Goal: Task Accomplishment & Management: Manage account settings

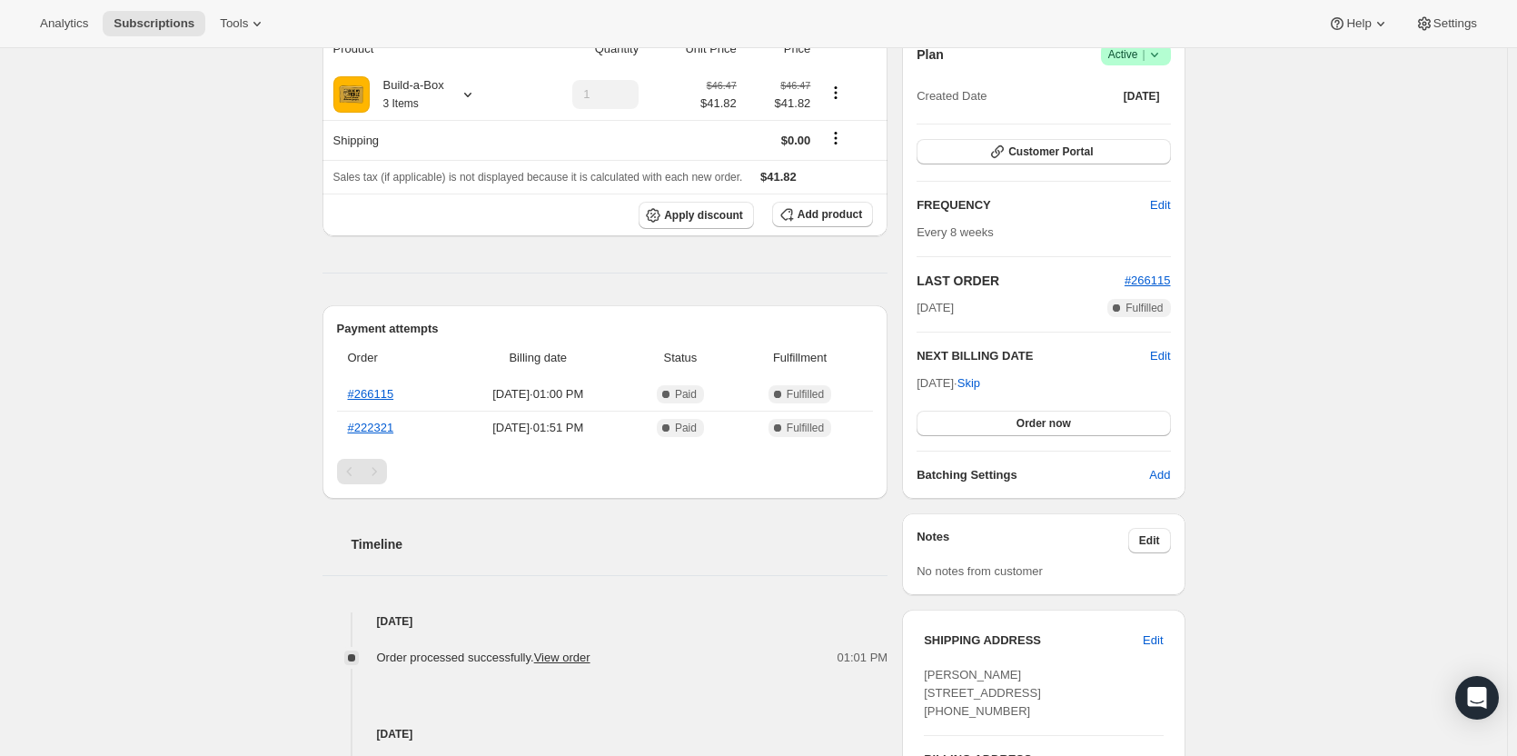
scroll to position [95, 0]
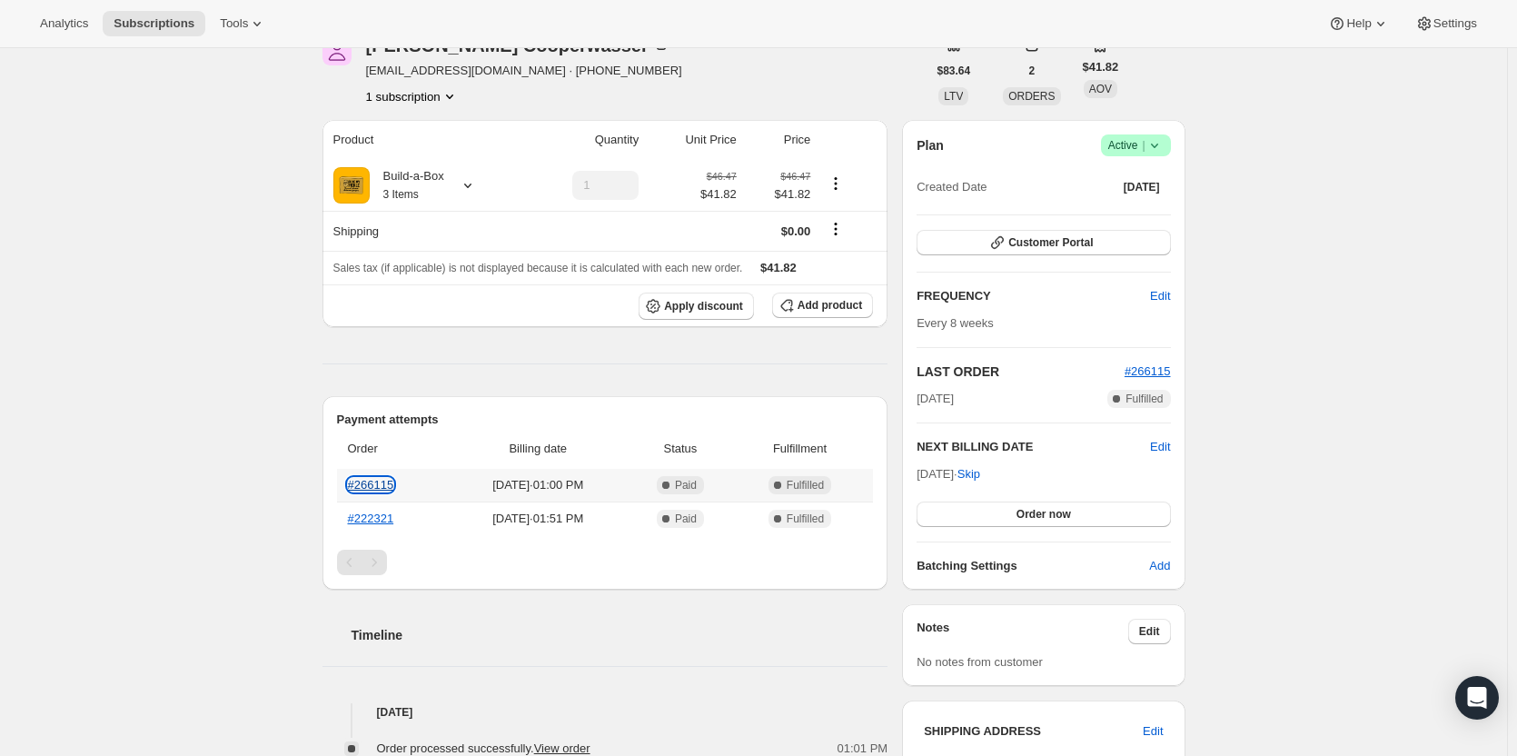
click at [380, 481] on link "#266115" at bounding box center [371, 485] width 46 height 14
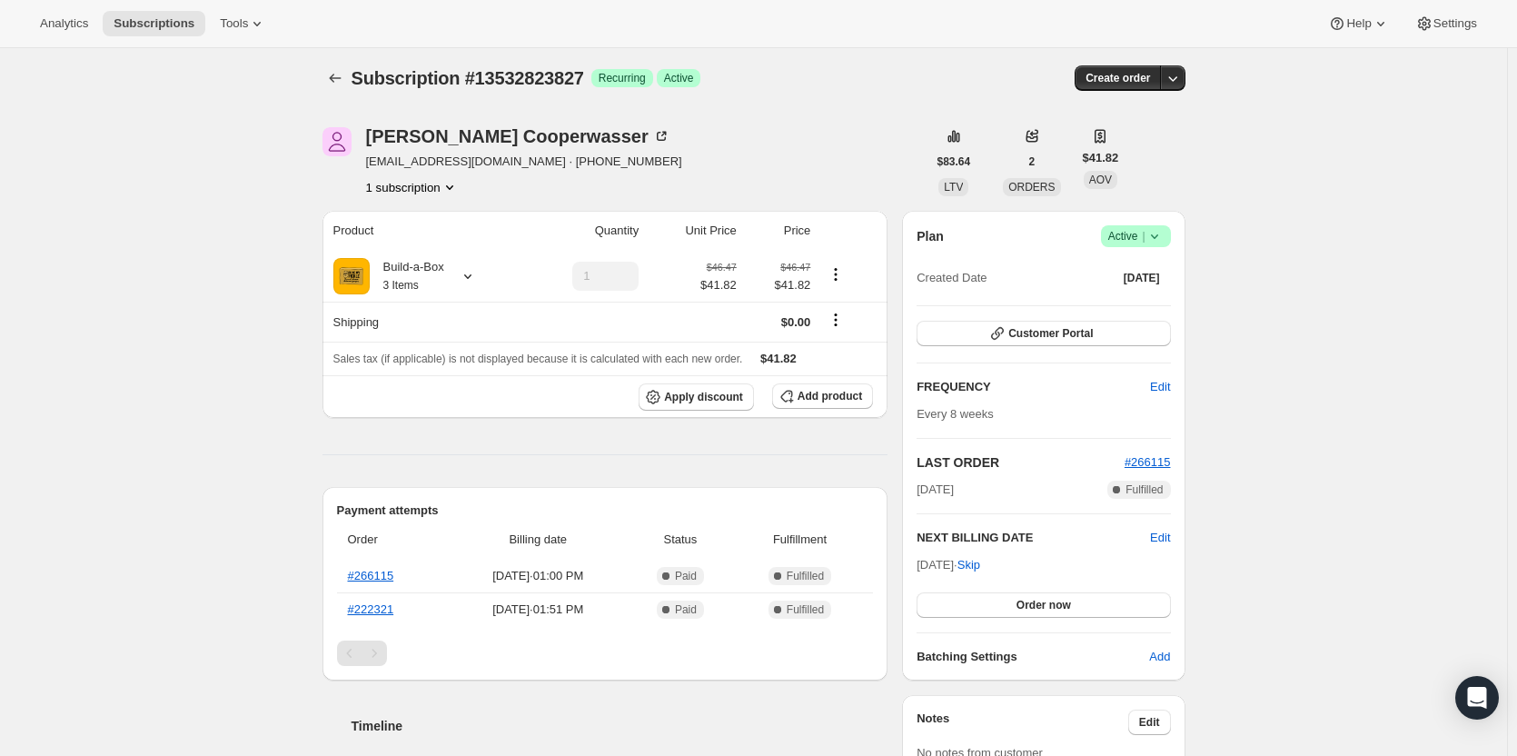
click at [1144, 237] on span "Active |" at bounding box center [1135, 236] width 55 height 18
click at [1145, 305] on span "Cancel subscription" at bounding box center [1141, 303] width 103 height 14
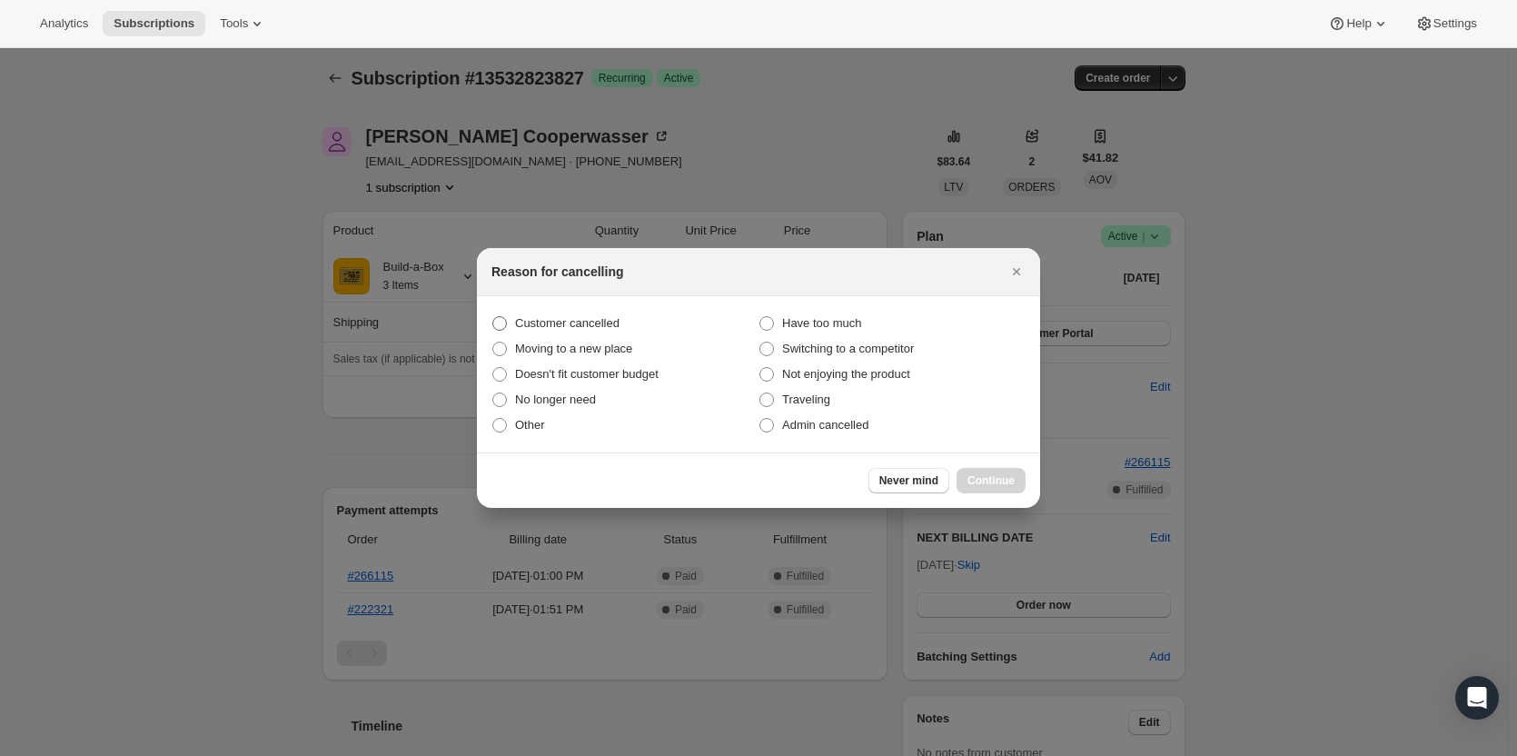
click at [594, 316] on span "Customer cancelled" at bounding box center [567, 323] width 104 height 14
click at [493, 316] on input "Customer cancelled" at bounding box center [492, 316] width 1 height 1
radio input "true"
click at [1002, 482] on span "Continue" at bounding box center [991, 480] width 47 height 15
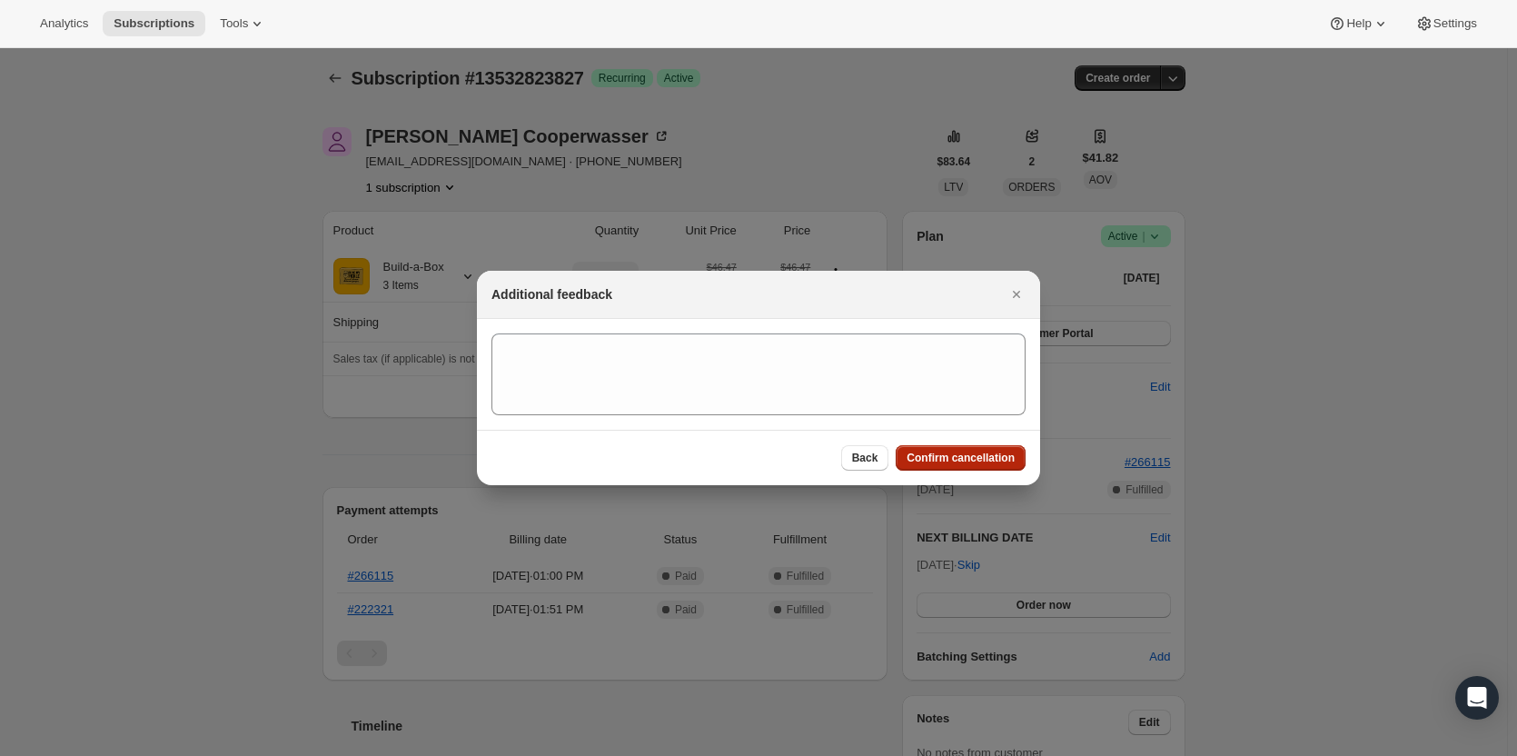
click at [999, 459] on span "Confirm cancellation" at bounding box center [961, 458] width 108 height 15
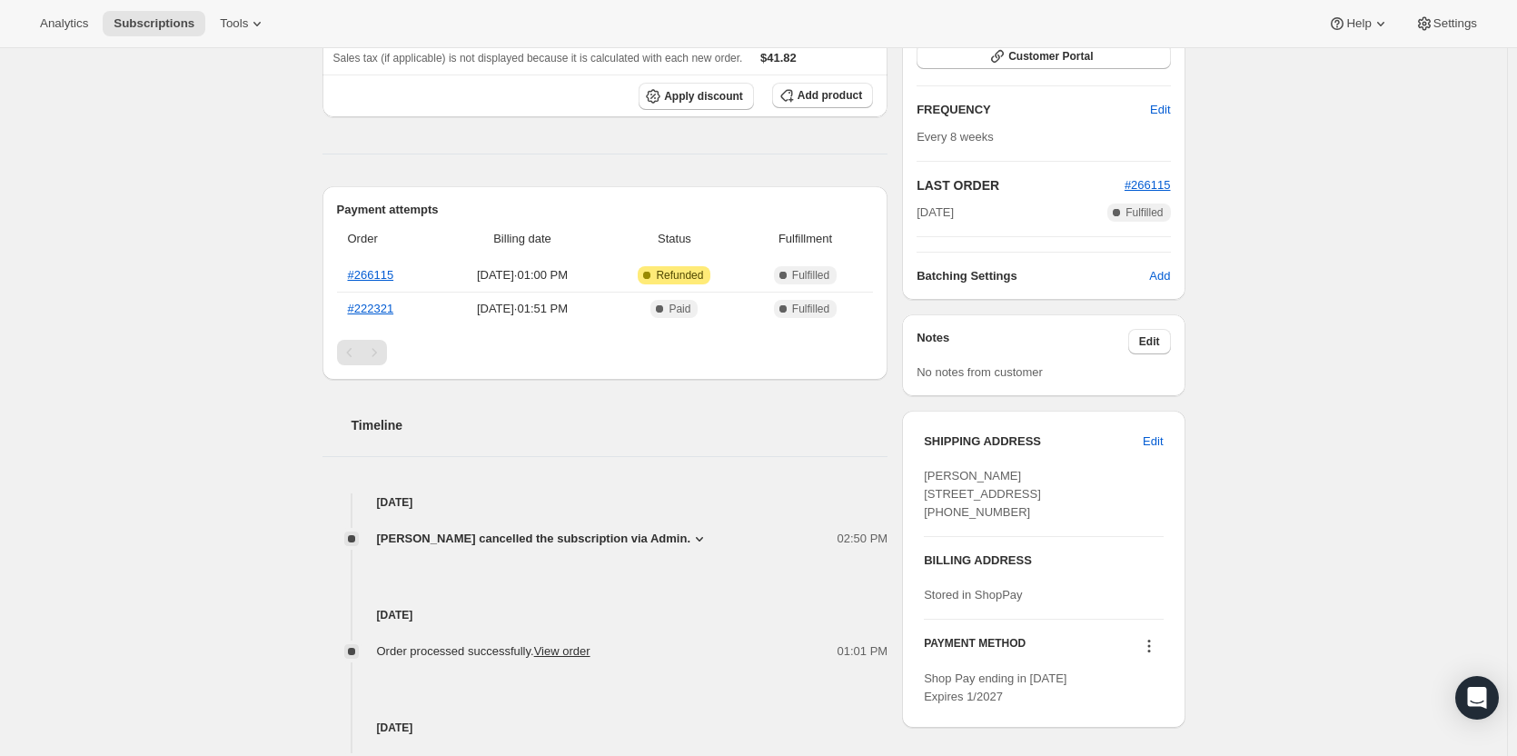
scroll to position [368, 0]
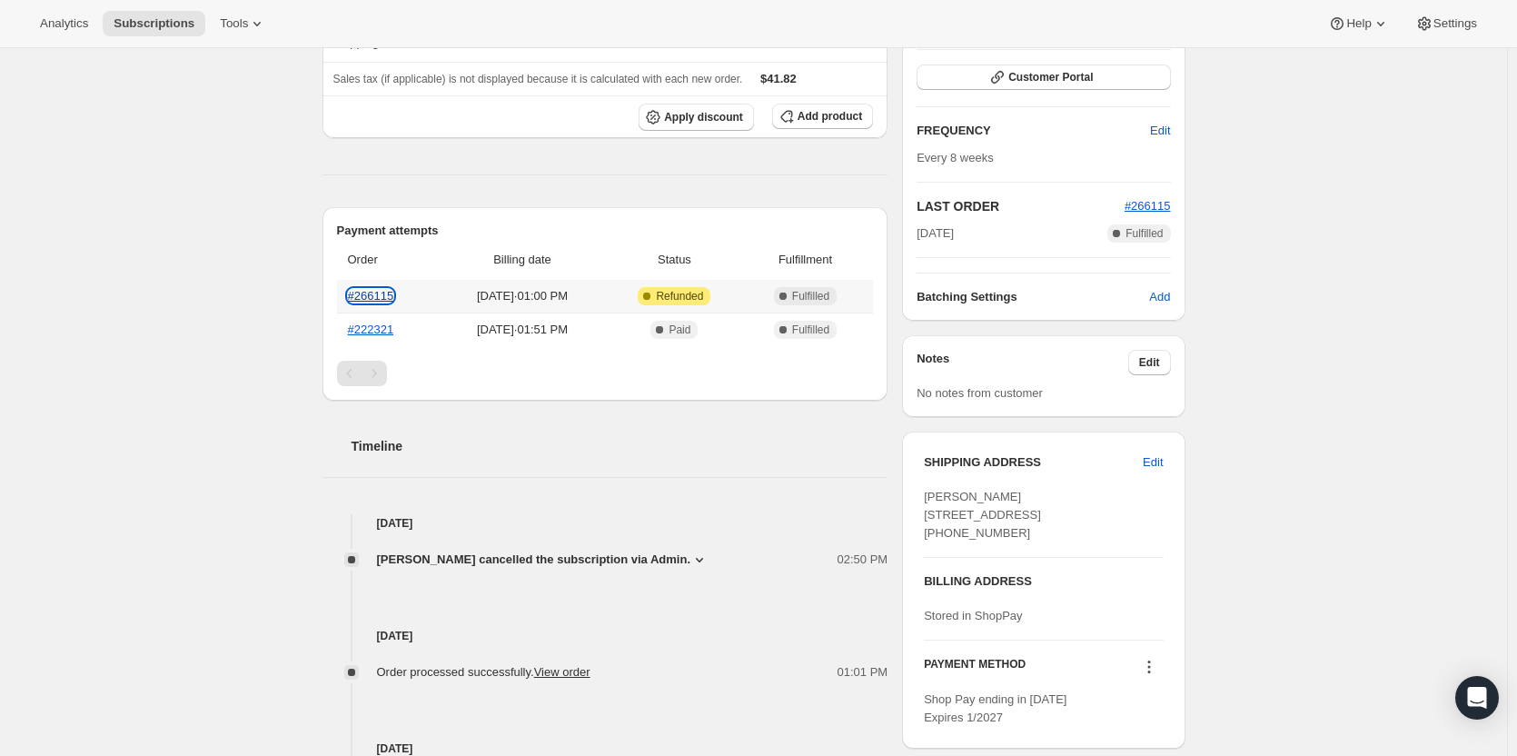
click at [377, 295] on link "#266115" at bounding box center [371, 296] width 46 height 14
